Goal: Transaction & Acquisition: Complete application form

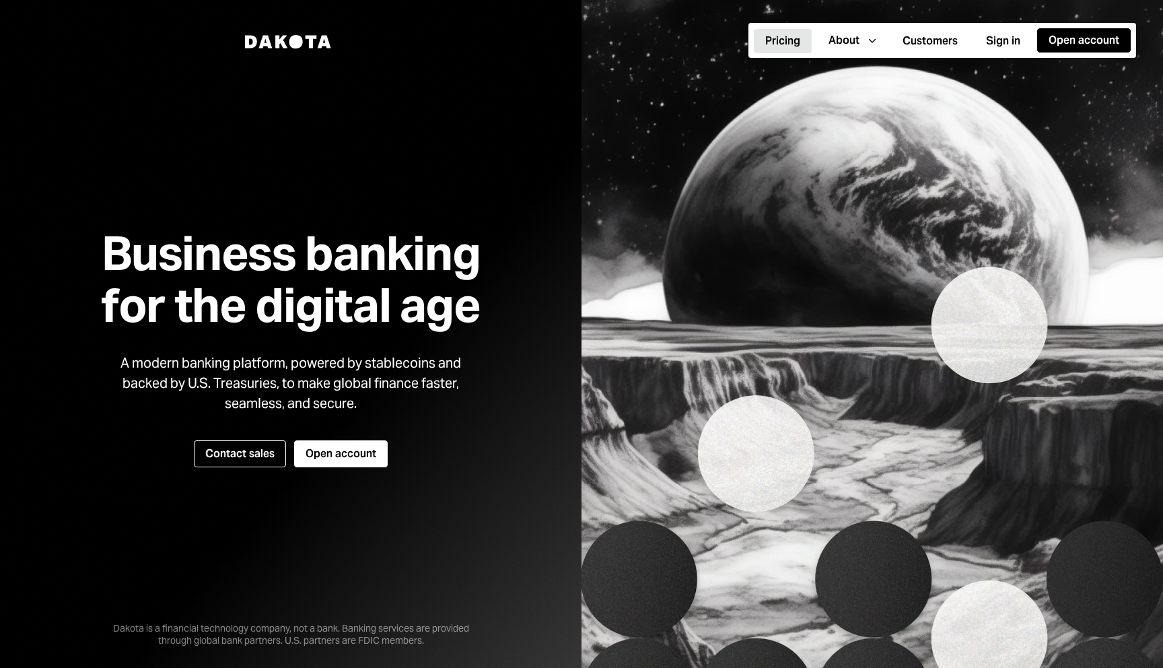
click at [790, 45] on button "Pricing" at bounding box center [783, 41] width 58 height 24
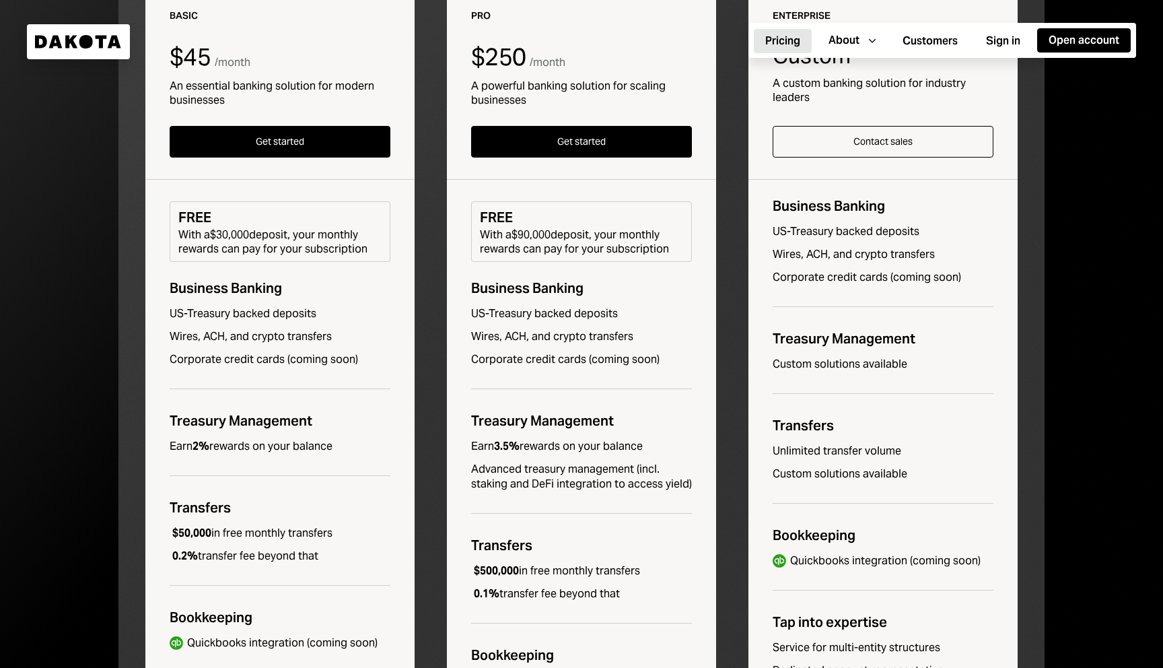
scroll to position [172, 0]
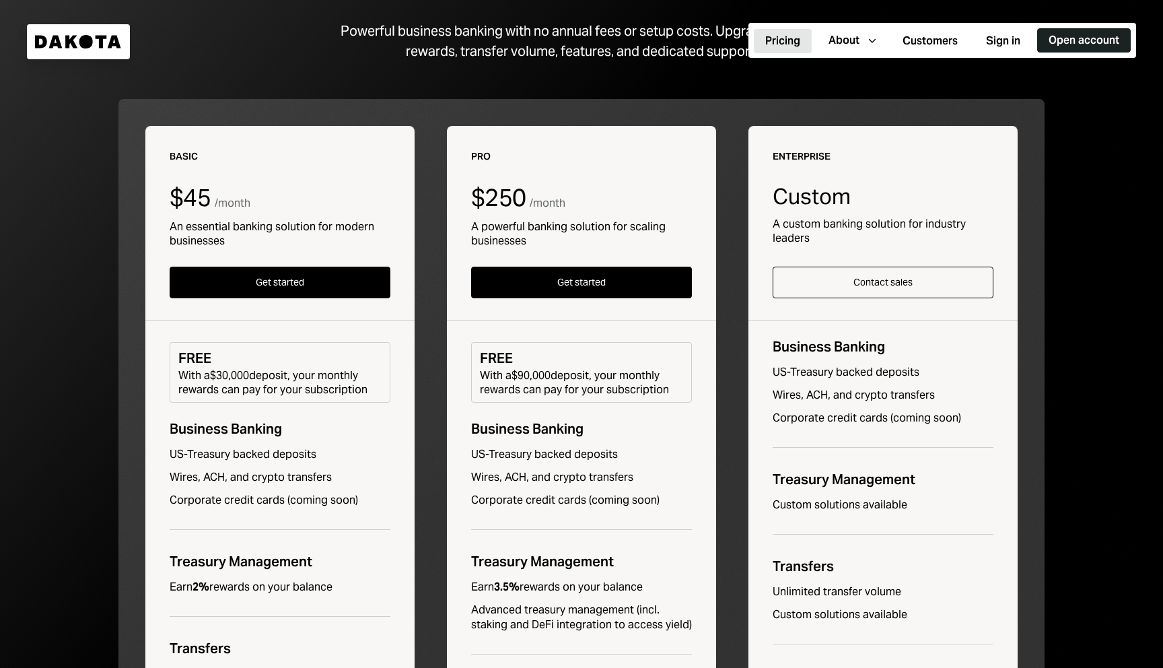
click at [1056, 46] on button "Open account" at bounding box center [1084, 40] width 94 height 24
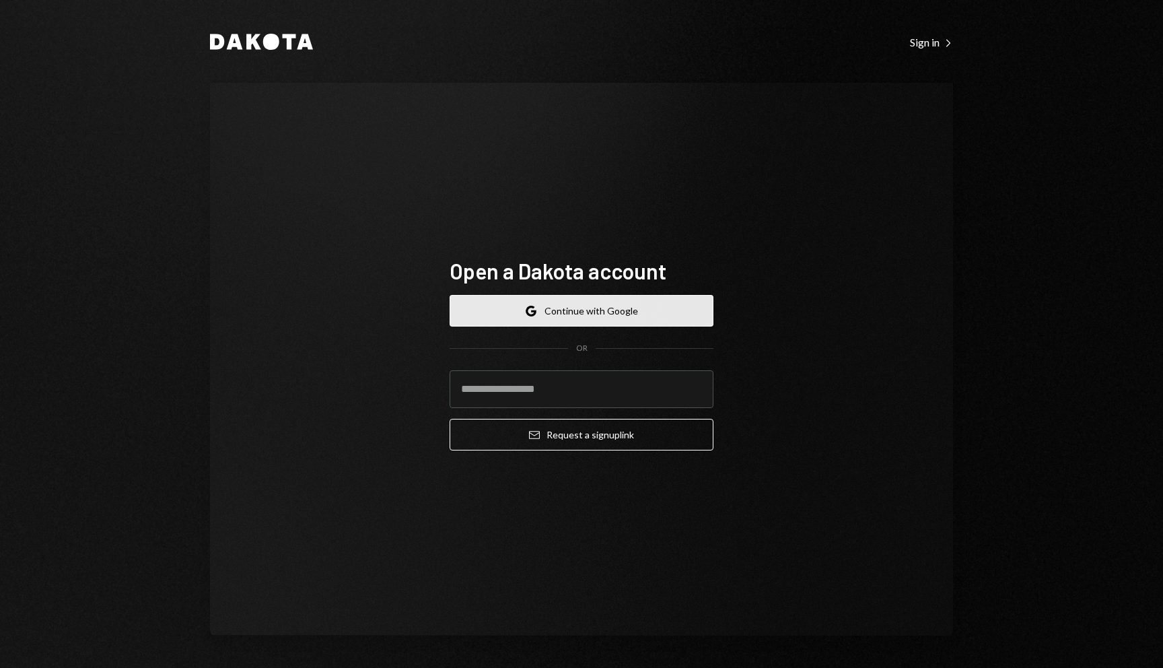
click at [699, 314] on button "Google Continue with Google" at bounding box center [582, 311] width 264 height 32
